Goal: Task Accomplishment & Management: Use online tool/utility

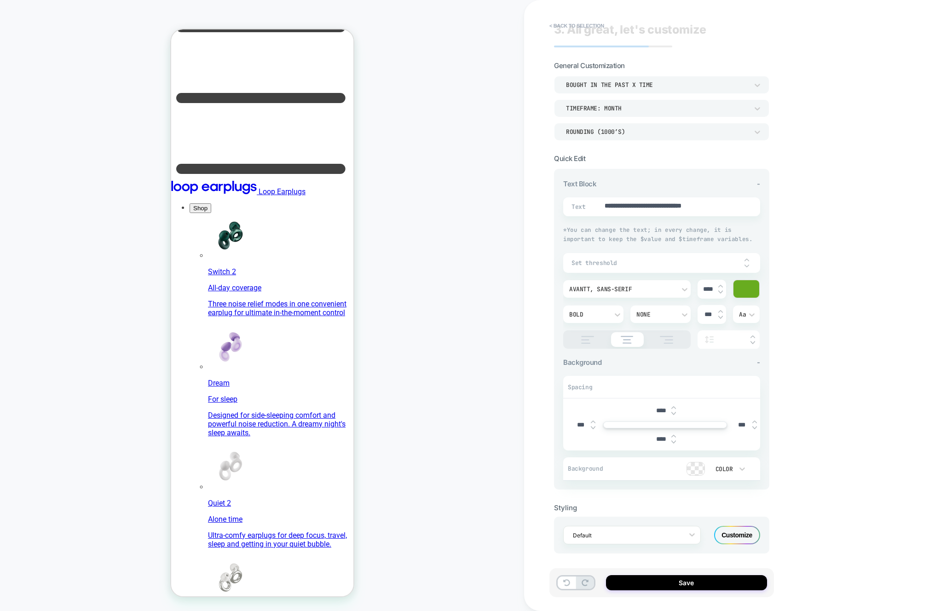
scroll to position [0, 7]
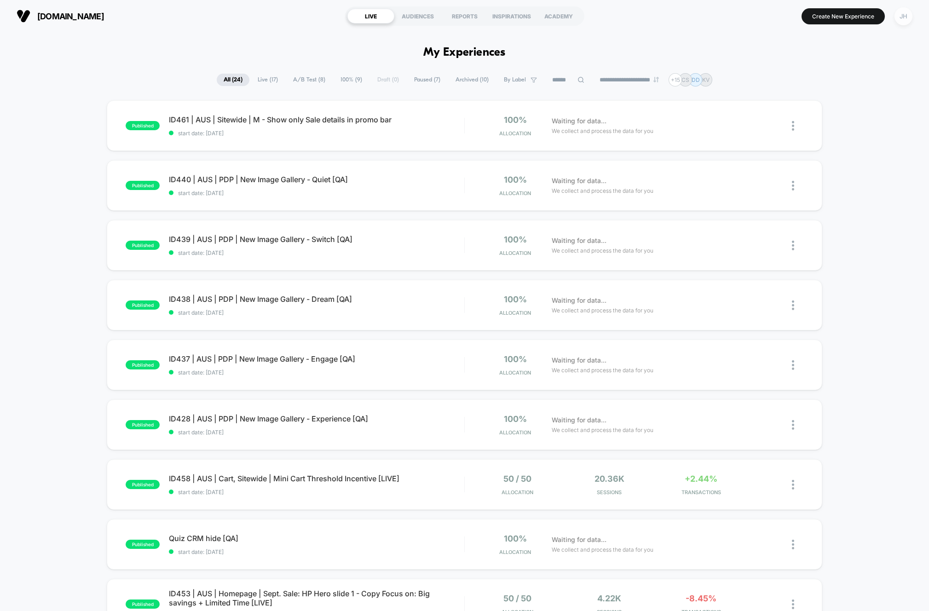
click at [899, 18] on div "JH" at bounding box center [903, 16] width 18 height 18
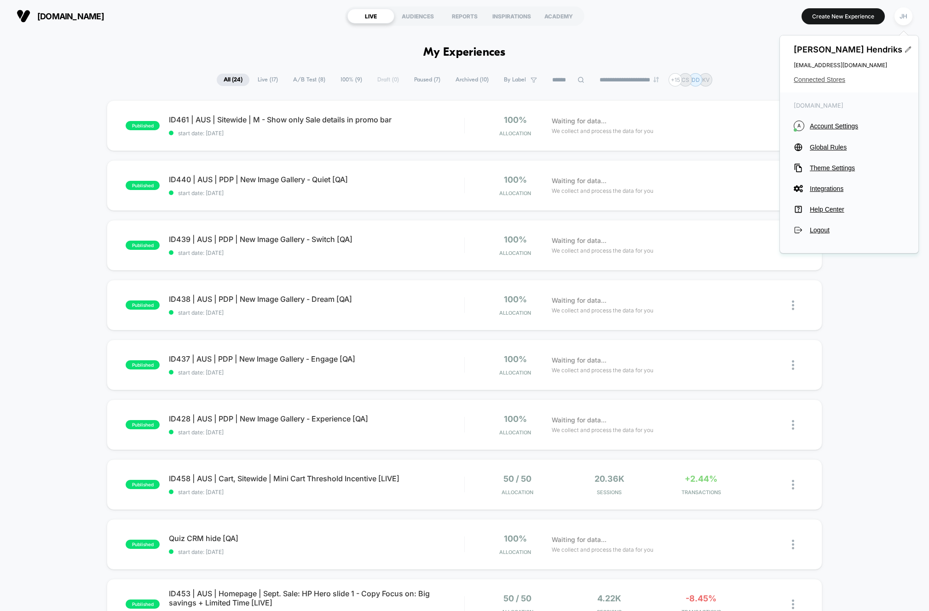
click at [823, 82] on span "Connected Stores" at bounding box center [849, 79] width 111 height 7
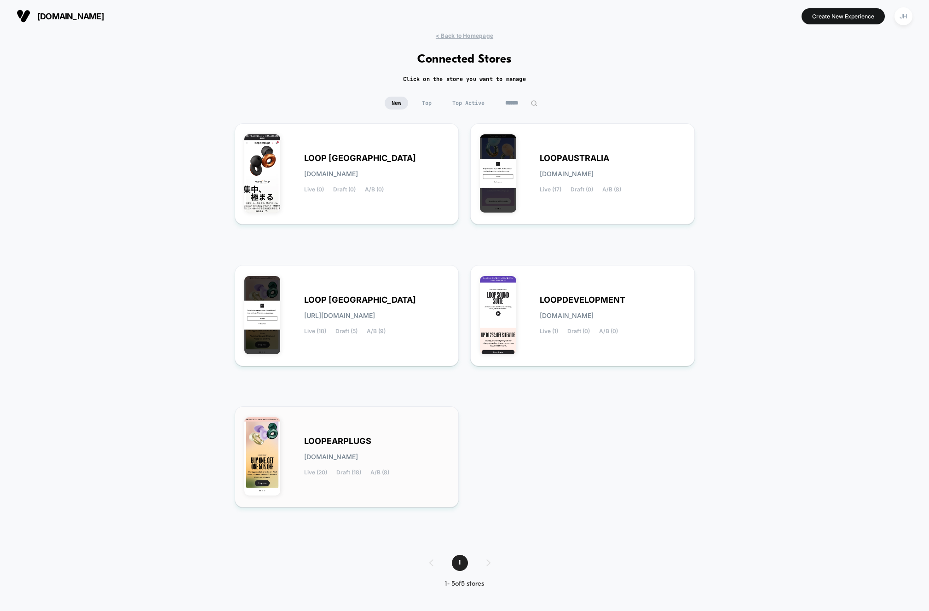
click at [328, 431] on div "LOOPEARPLUGS [DOMAIN_NAME] Live (20) Draft (18) A/B (8)" at bounding box center [346, 457] width 205 height 82
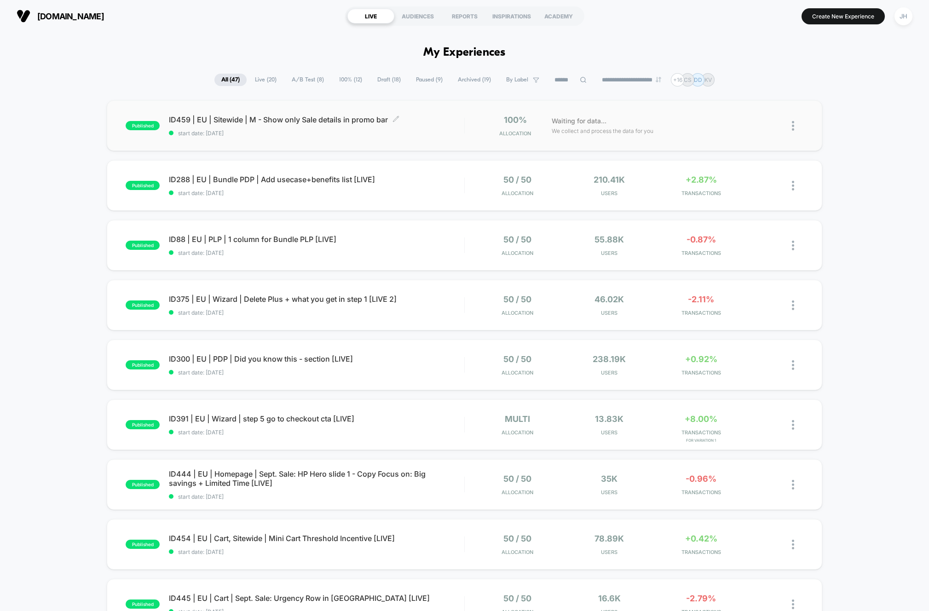
click at [293, 121] on span "ID459 | EU | Sitewide | M - Show only Sale details in promo bar Click to edit e…" at bounding box center [316, 119] width 295 height 9
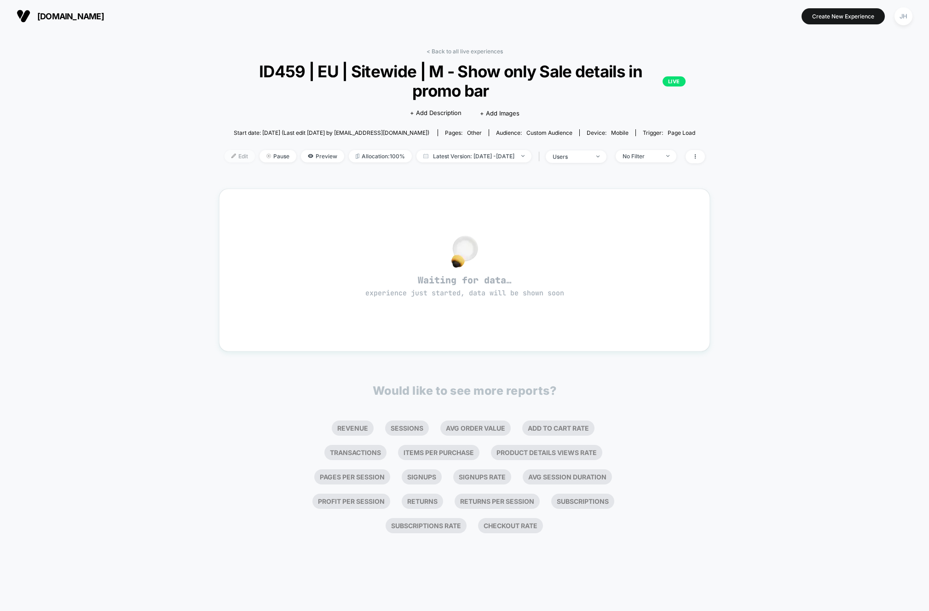
click at [224, 158] on span "Edit" at bounding box center [239, 156] width 30 height 12
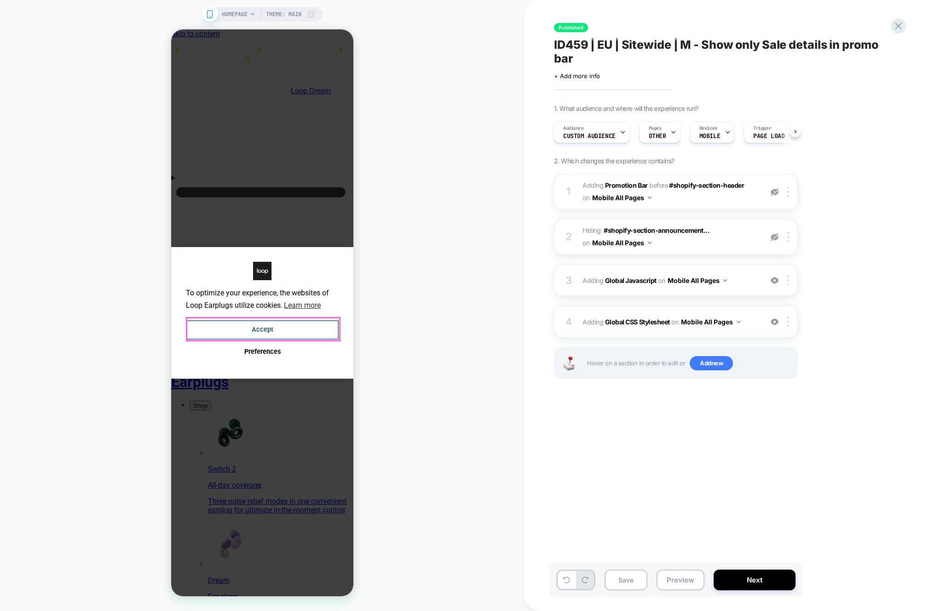
click at [231, 321] on button "Accept" at bounding box center [261, 330] width 153 height 20
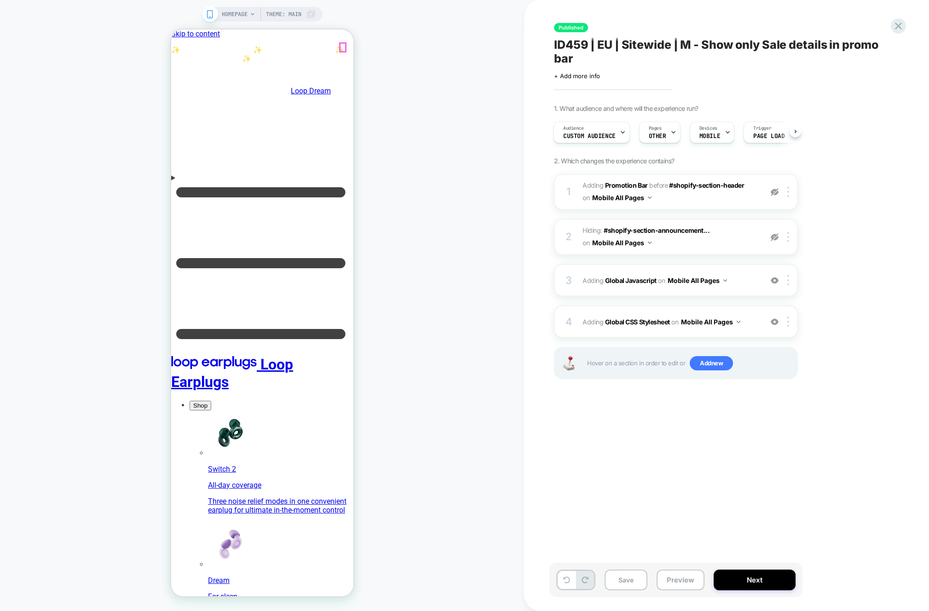
click at [581, 266] on div "3 Adding Global Javascript on Mobile All Pages Add Before Add After Copy to Des…" at bounding box center [676, 280] width 244 height 32
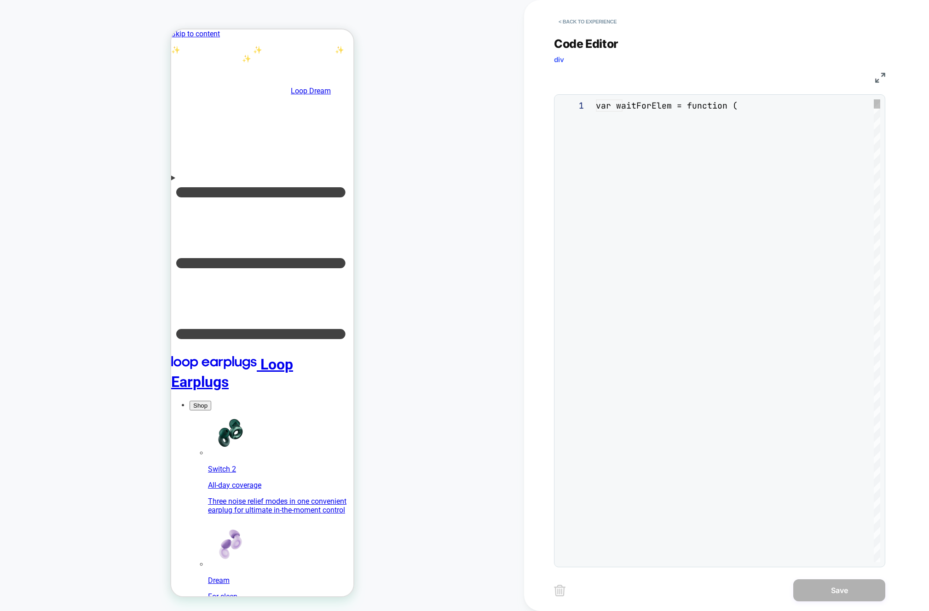
scroll to position [124, 0]
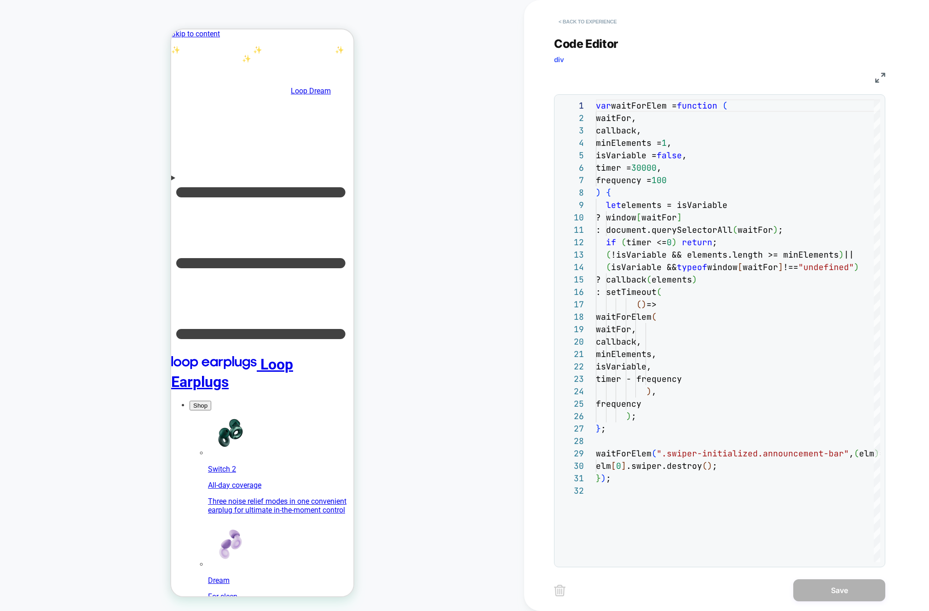
click at [593, 20] on button "< Back to experience" at bounding box center [587, 21] width 67 height 15
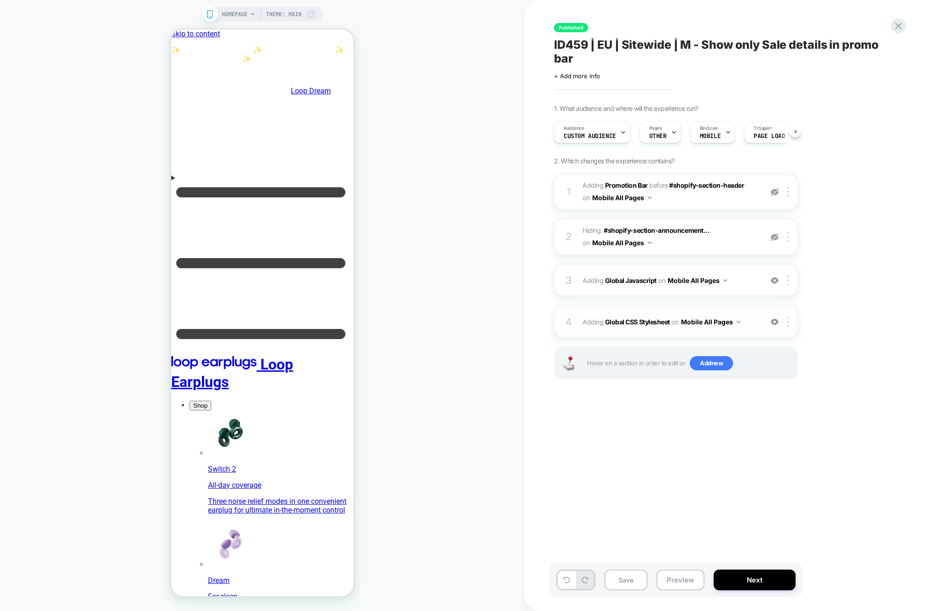
scroll to position [0, 0]
click at [590, 322] on span "Adding Global CSS Stylesheet on Mobile All Pages" at bounding box center [669, 321] width 175 height 13
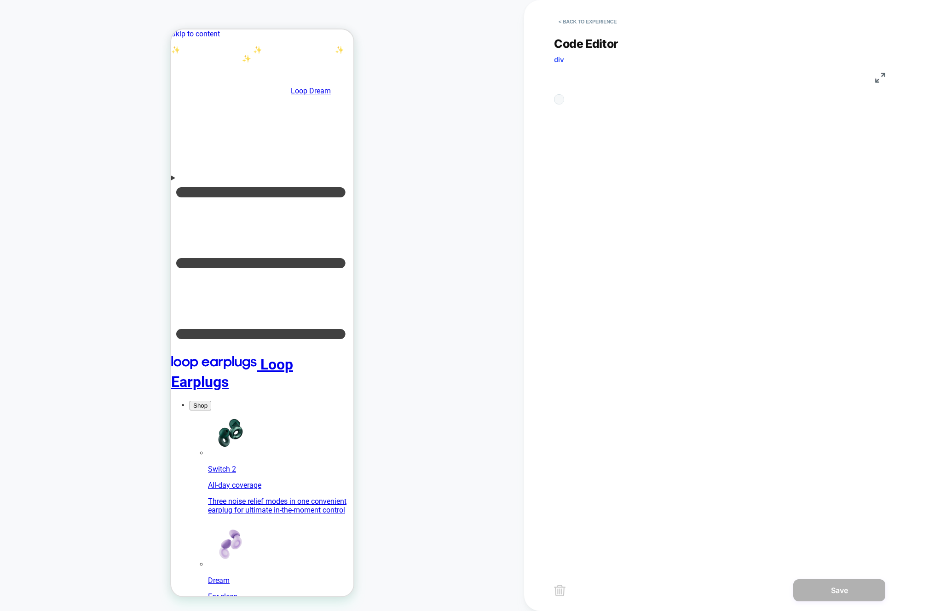
scroll to position [50, 0]
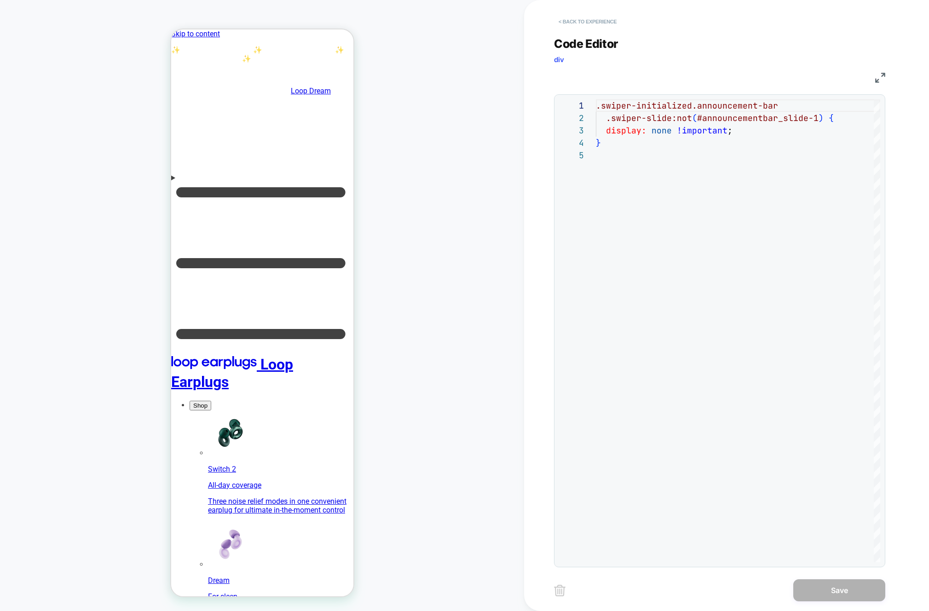
click at [565, 19] on button "< Back to experience" at bounding box center [587, 21] width 67 height 15
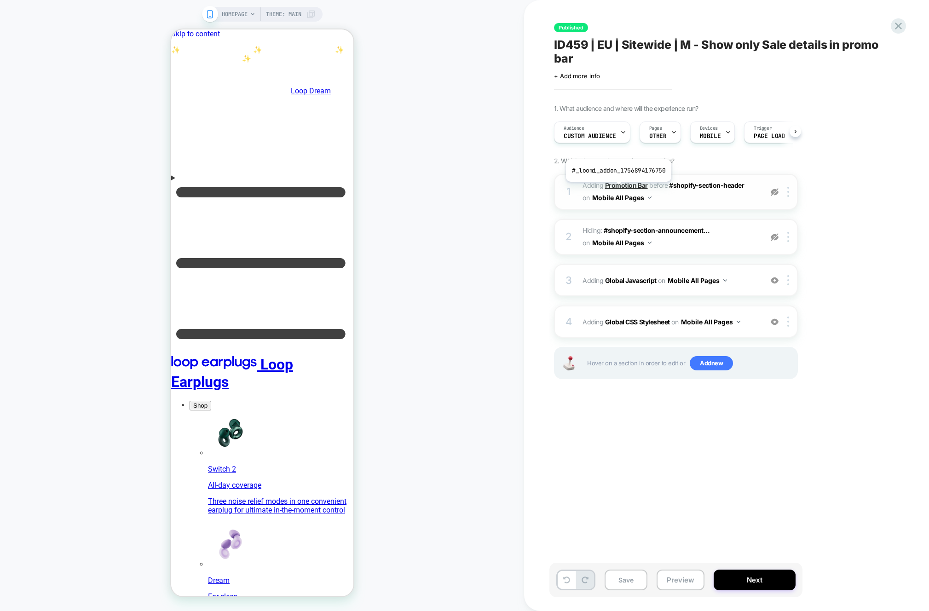
scroll to position [0, 0]
click at [586, 186] on span "Adding Promotion Bar" at bounding box center [614, 185] width 65 height 8
